Goal: Task Accomplishment & Management: Use online tool/utility

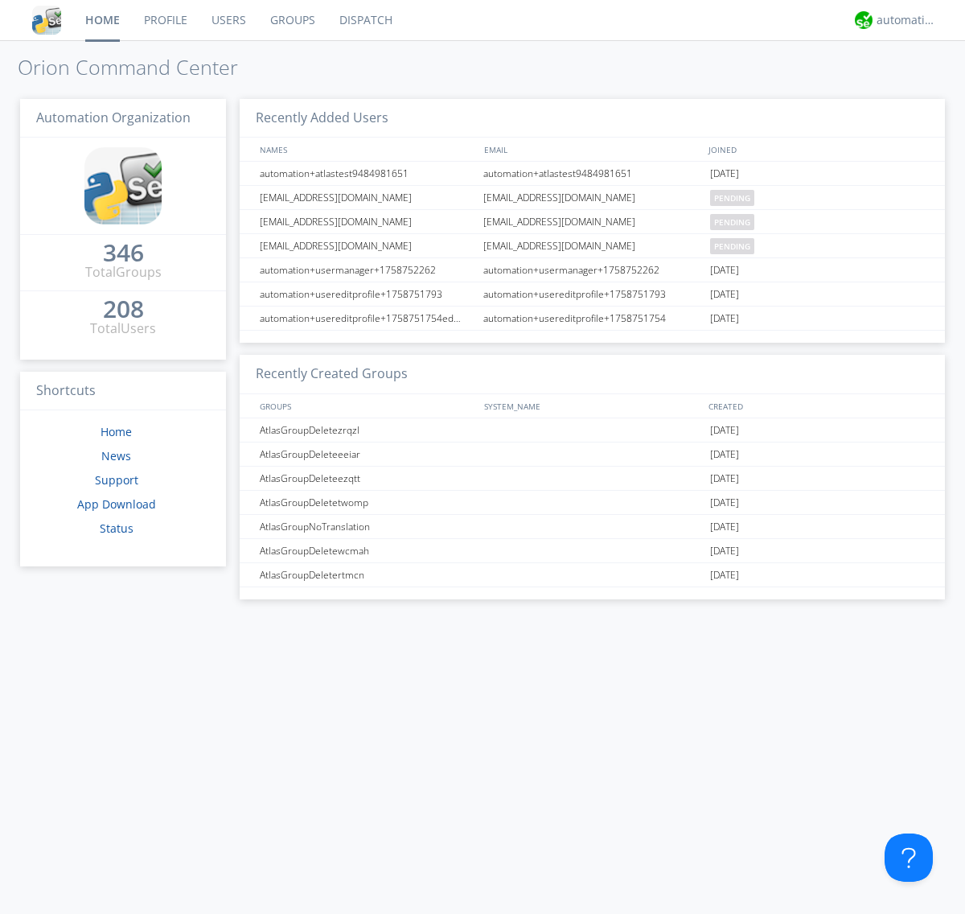
click at [364, 20] on link "Dispatch" at bounding box center [365, 20] width 77 height 40
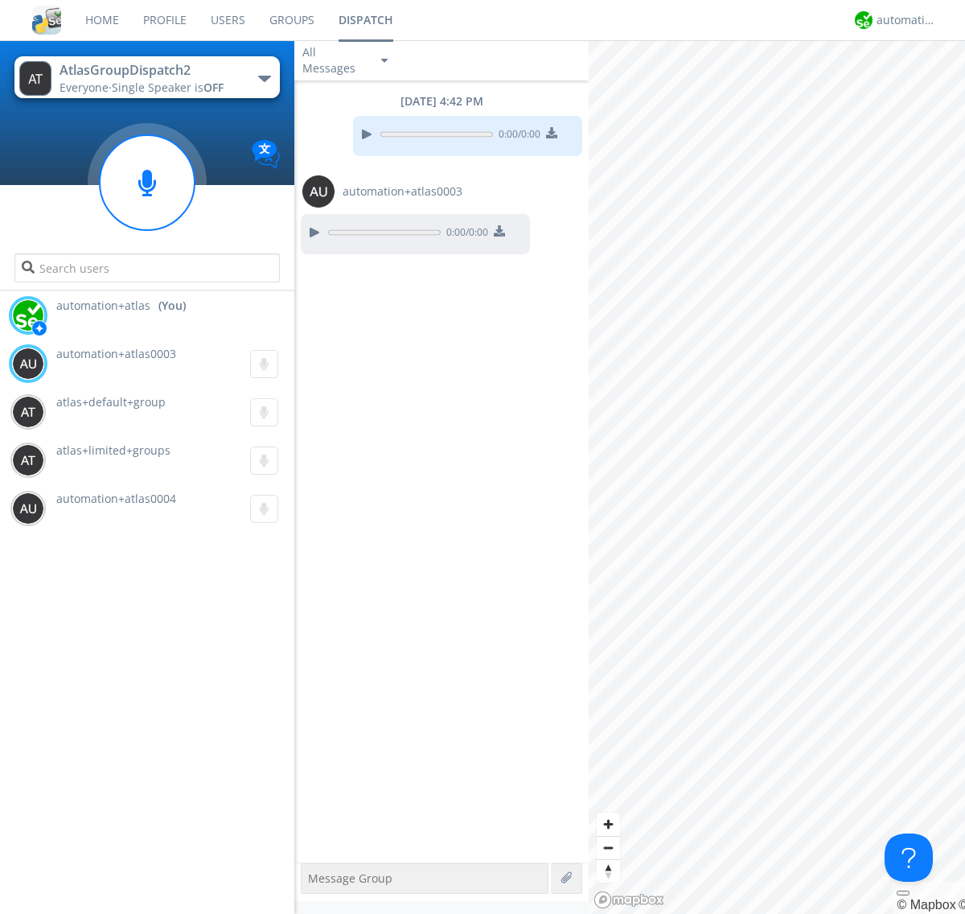
click at [264, 78] on div "button" at bounding box center [264, 79] width 13 height 6
click at [0, 0] on span "AtlasGroupDispatch" at bounding box center [0, 0] width 0 height 0
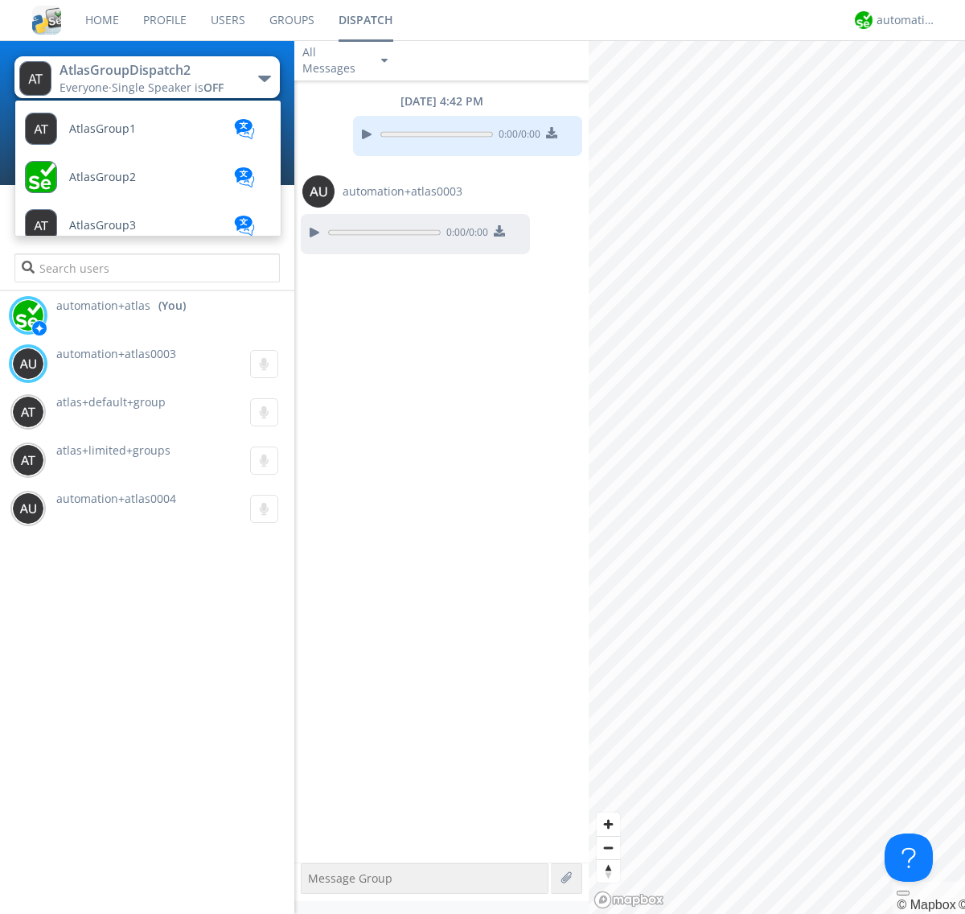
scroll to position [92, 0]
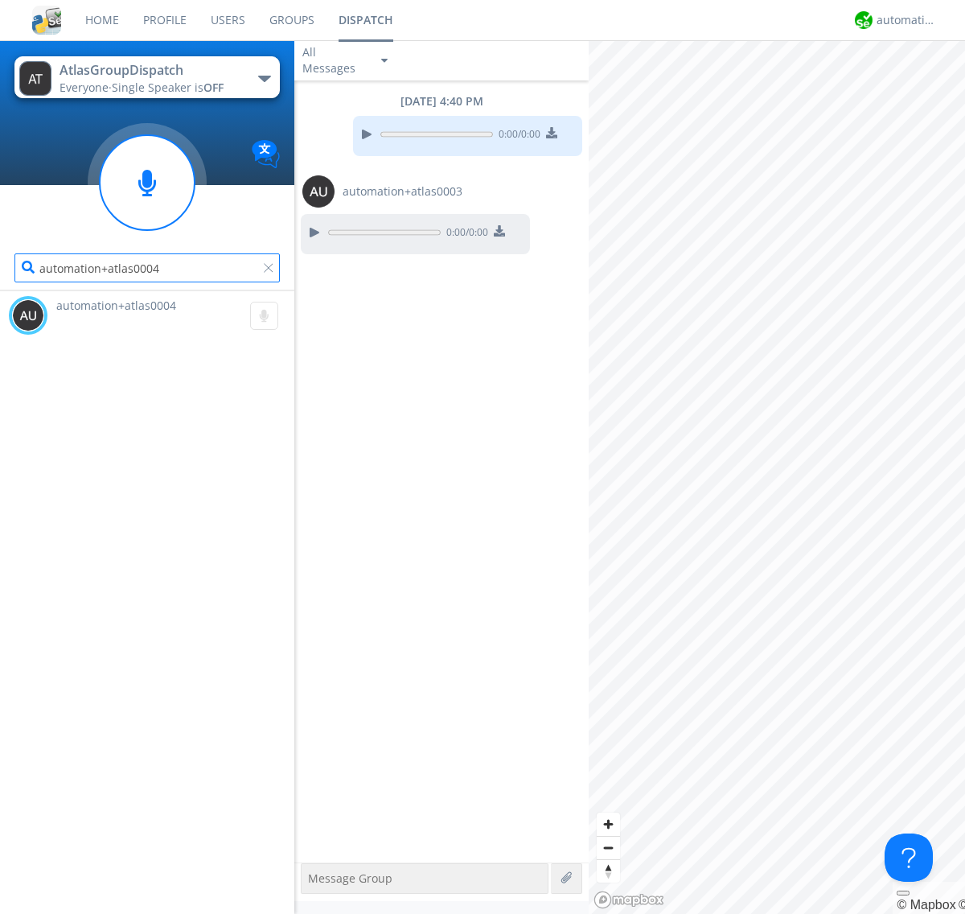
type input "automation+atlas0004"
click at [902, 20] on div "automation+atlas" at bounding box center [907, 20] width 60 height 16
